Goal: Task Accomplishment & Management: Use online tool/utility

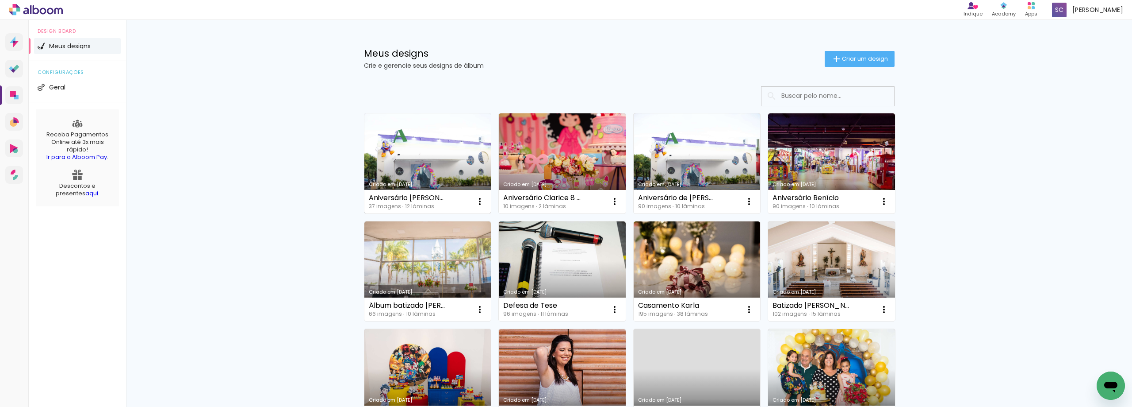
click at [429, 150] on link "Criado em [DATE]" at bounding box center [427, 163] width 127 height 100
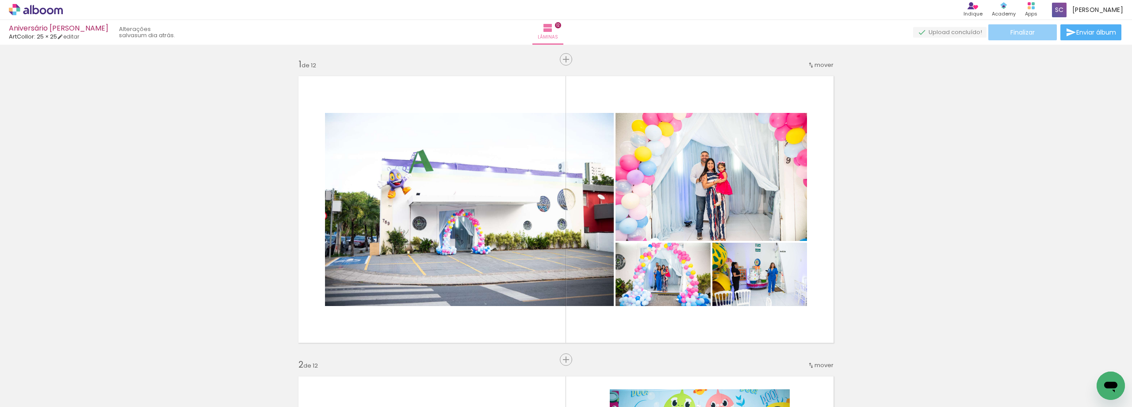
click at [1021, 31] on span "Finalizar" at bounding box center [1023, 32] width 24 height 6
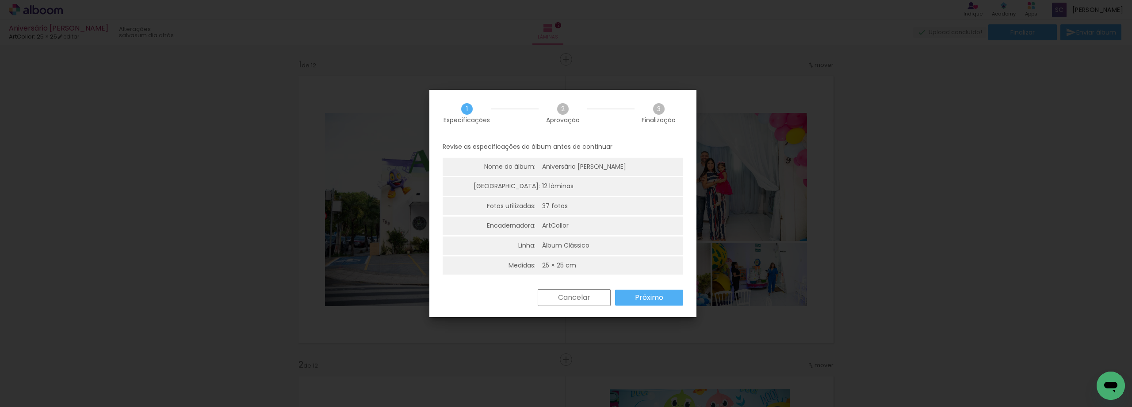
scroll to position [2, 0]
click at [0, 0] on slot "Próximo" at bounding box center [0, 0] width 0 height 0
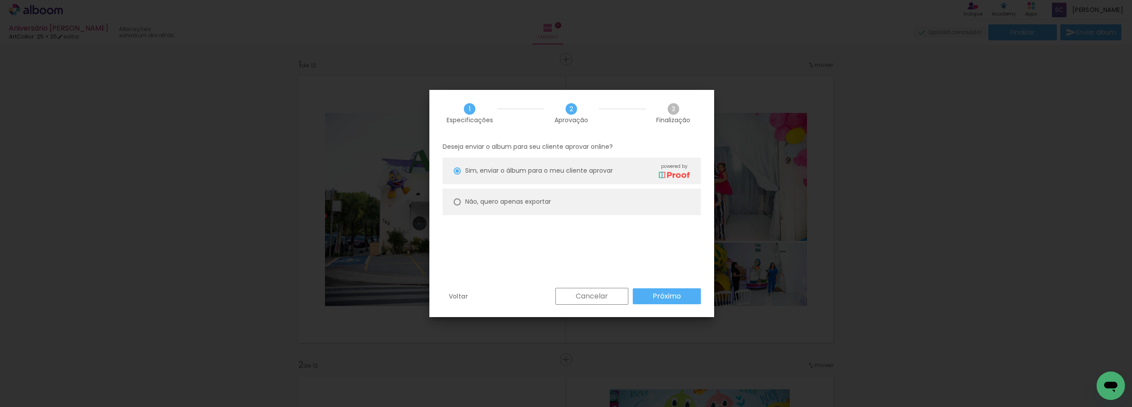
click at [457, 174] on div at bounding box center [457, 170] width 7 height 7
type paper-radio-button "on"
click at [0, 0] on slot "Próximo" at bounding box center [0, 0] width 0 height 0
type input "Alta, 300 DPI"
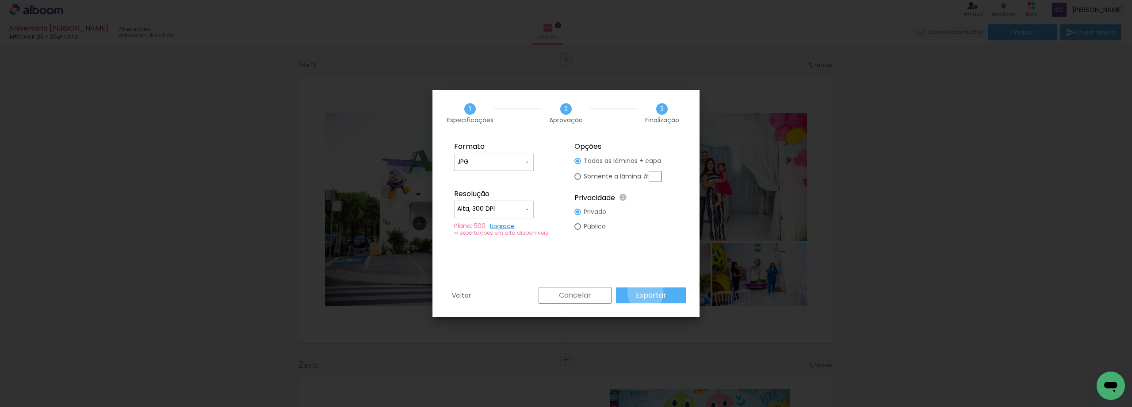
click at [0, 0] on slot "Exportar" at bounding box center [0, 0] width 0 height 0
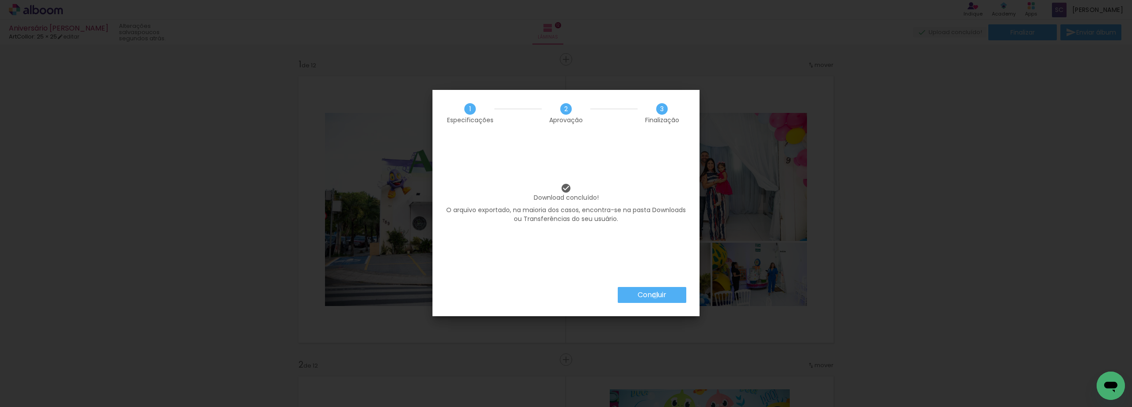
click at [0, 0] on slot "Concluir" at bounding box center [0, 0] width 0 height 0
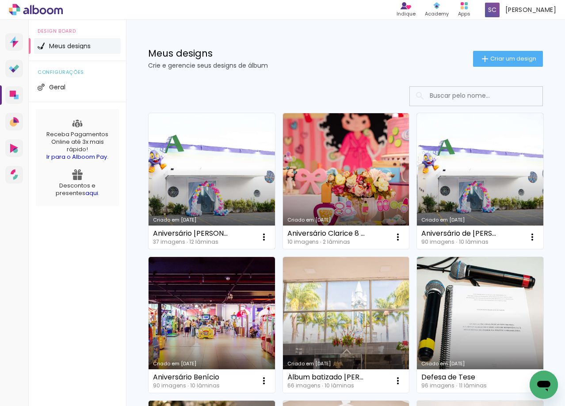
click at [197, 163] on link "Criado em [DATE]" at bounding box center [212, 181] width 127 height 136
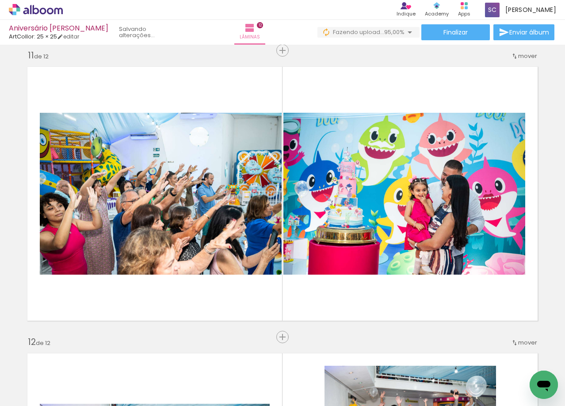
scroll to position [0, 1492]
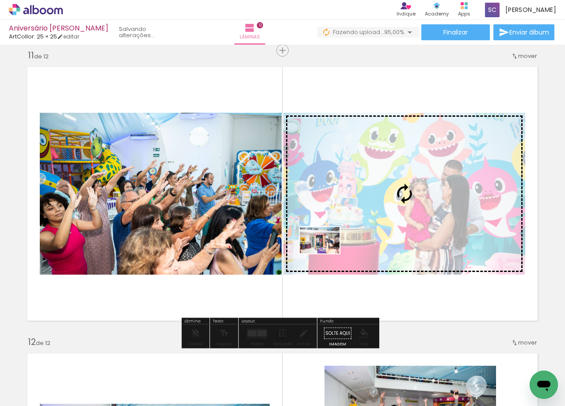
drag, startPoint x: 434, startPoint y: 381, endPoint x: 326, endPoint y: 253, distance: 167.3
click at [326, 253] on quentale-workspace at bounding box center [282, 203] width 565 height 406
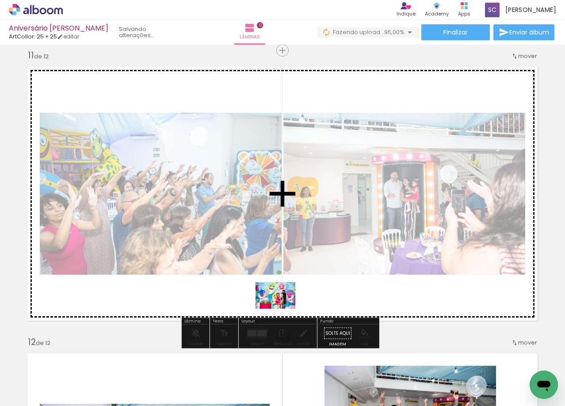
drag, startPoint x: 249, startPoint y: 352, endPoint x: 282, endPoint y: 309, distance: 54.5
click at [282, 309] on quentale-workspace at bounding box center [282, 203] width 565 height 406
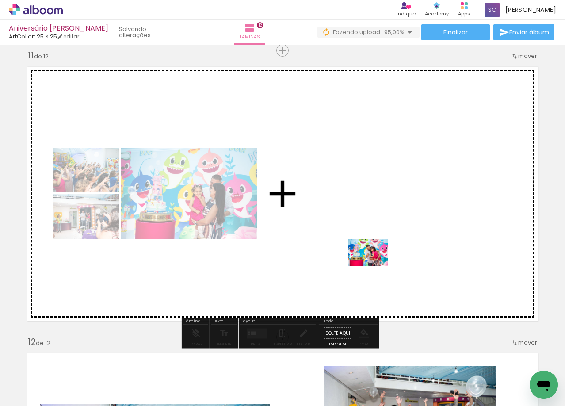
drag, startPoint x: 479, startPoint y: 376, endPoint x: 372, endPoint y: 262, distance: 156.5
click at [372, 262] on quentale-workspace at bounding box center [282, 203] width 565 height 406
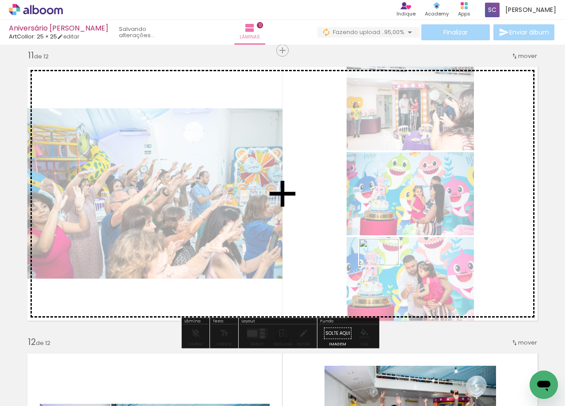
drag, startPoint x: 522, startPoint y: 375, endPoint x: 386, endPoint y: 265, distance: 174.3
click at [386, 265] on quentale-workspace at bounding box center [282, 203] width 565 height 406
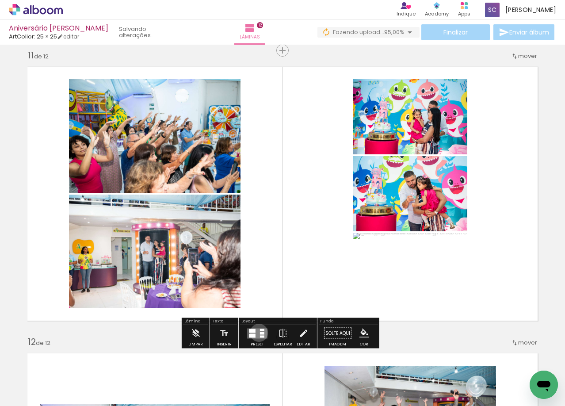
click at [257, 333] on quentale-layouter at bounding box center [257, 333] width 20 height 10
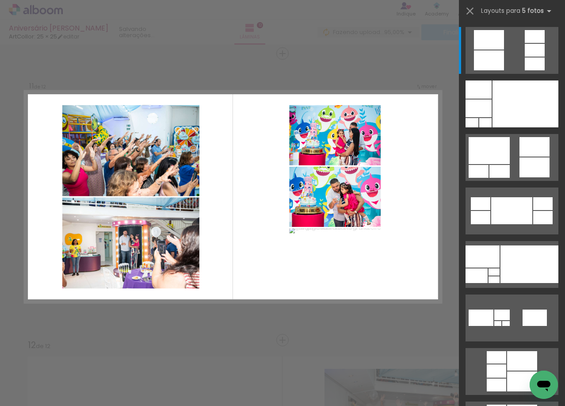
scroll to position [2871, 0]
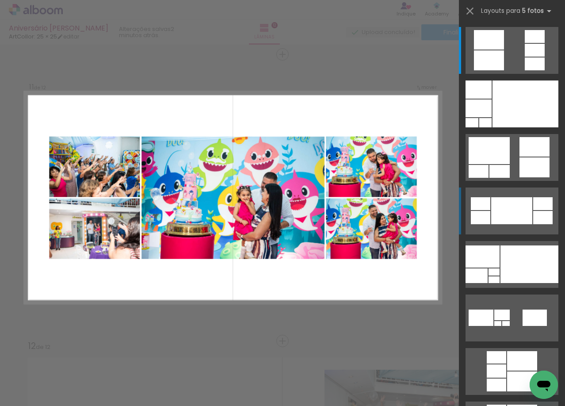
click at [510, 204] on div at bounding box center [511, 210] width 41 height 27
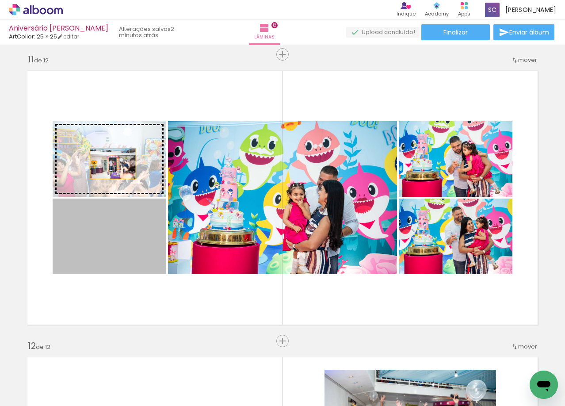
drag, startPoint x: 119, startPoint y: 251, endPoint x: 110, endPoint y: 164, distance: 87.6
click at [0, 0] on slot at bounding box center [0, 0] width 0 height 0
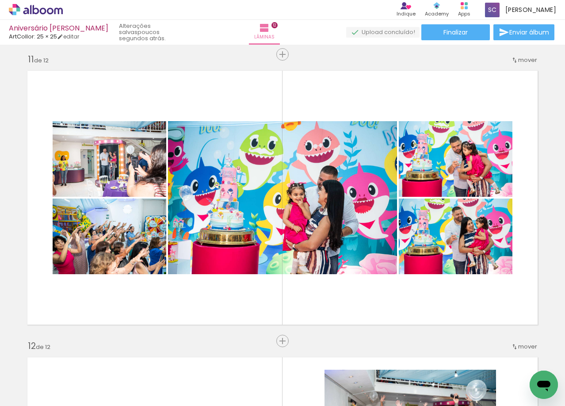
scroll to position [2827, 0]
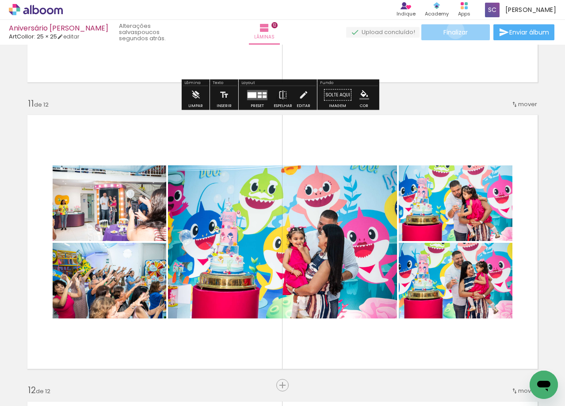
click at [453, 30] on span "Finalizar" at bounding box center [456, 32] width 24 height 6
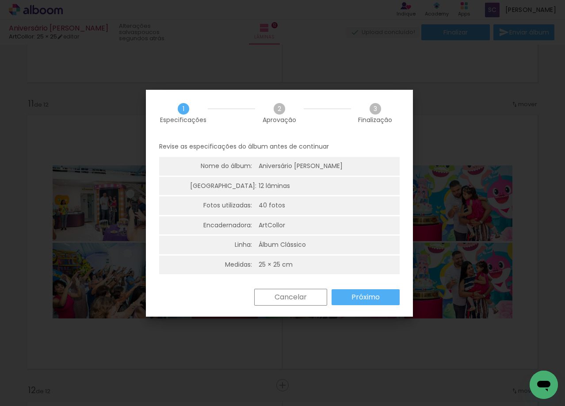
click at [0, 0] on slot "Próximo" at bounding box center [0, 0] width 0 height 0
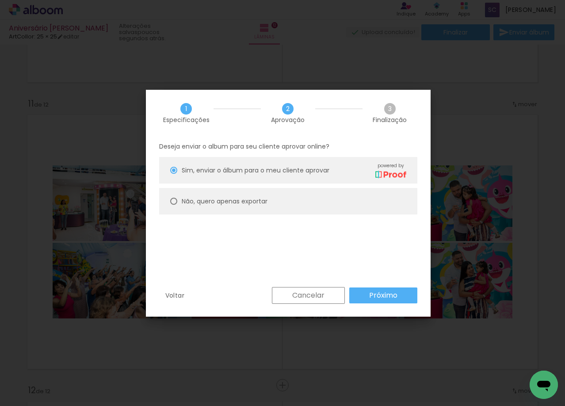
click at [172, 174] on div at bounding box center [173, 170] width 7 height 7
type paper-radio-button "on"
click at [0, 0] on slot "Próximo" at bounding box center [0, 0] width 0 height 0
type input "Alta, 300 DPI"
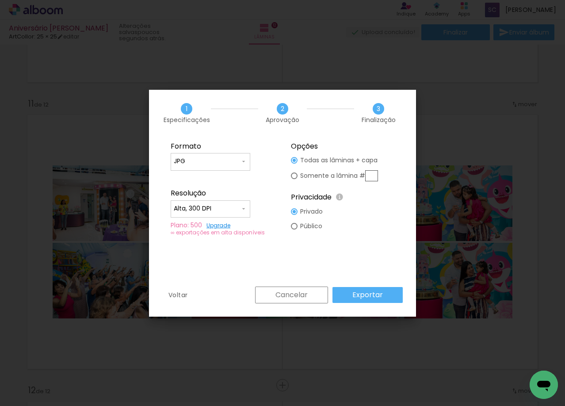
click at [295, 164] on div at bounding box center [294, 160] width 7 height 7
type paper-radio-button "on"
click at [372, 174] on input "text" at bounding box center [371, 175] width 13 height 11
type input "11"
click at [0, 0] on slot "Exportar" at bounding box center [0, 0] width 0 height 0
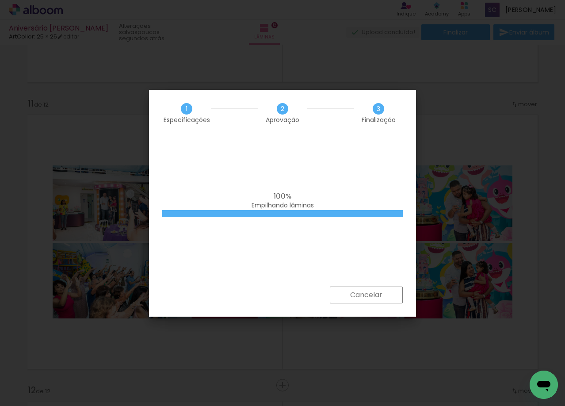
click at [326, 168] on div "100% Empilhando lâminas" at bounding box center [282, 211] width 267 height 150
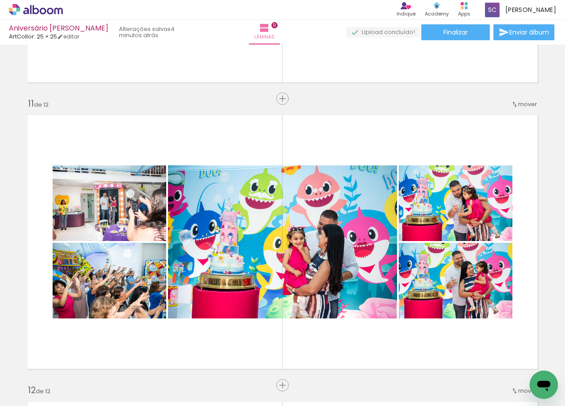
scroll to position [0, 1492]
